Goal: Task Accomplishment & Management: Use online tool/utility

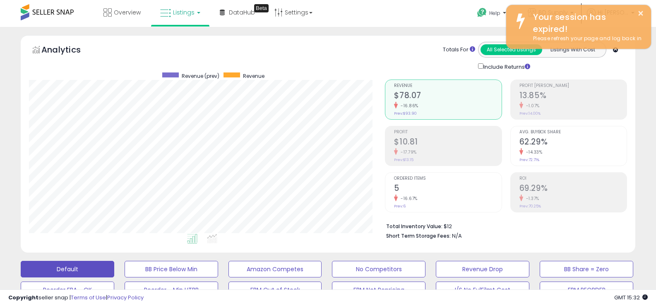
select select "**"
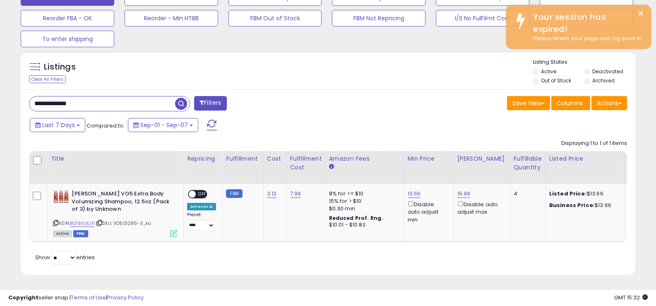
scroll to position [170, 356]
